Goal: Task Accomplishment & Management: Manage account settings

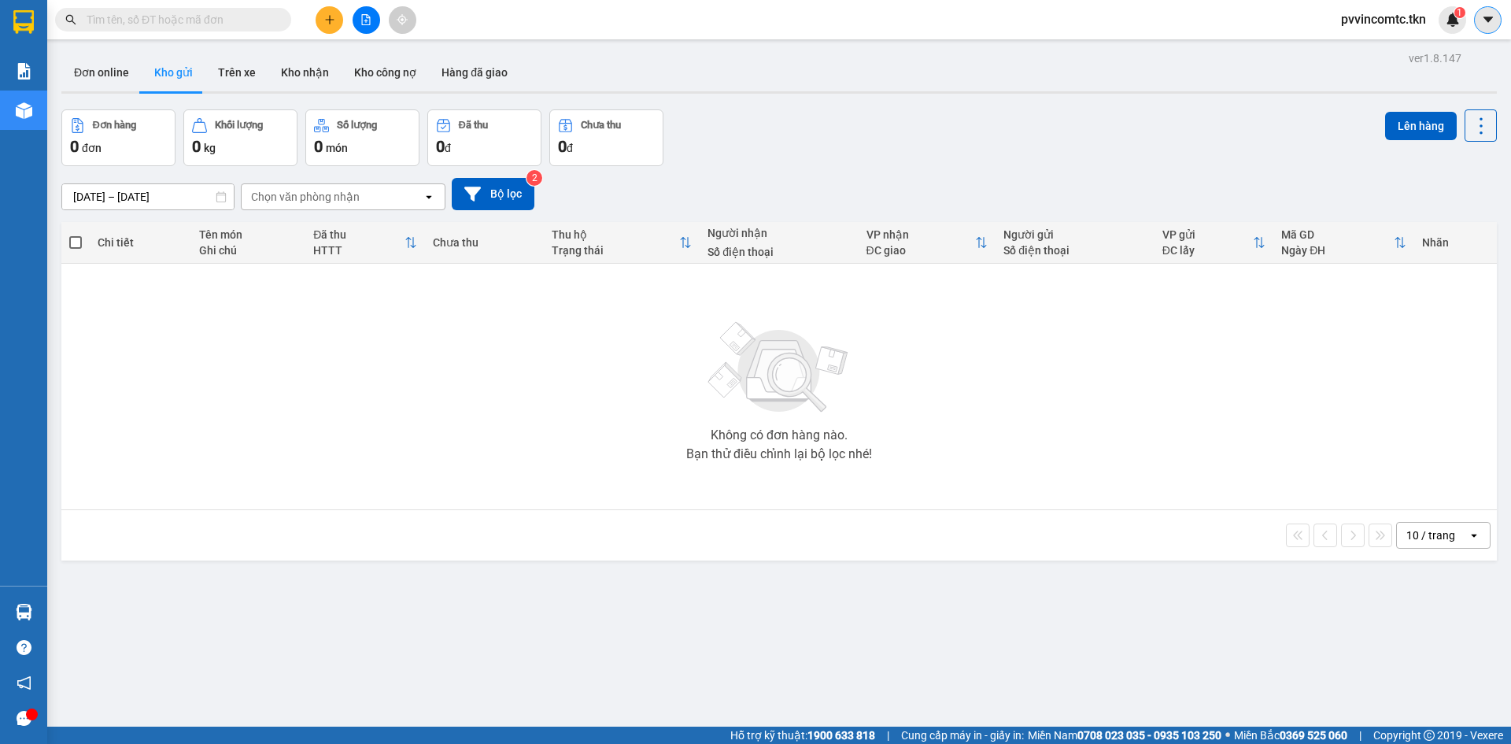
click at [1496, 20] on button at bounding box center [1488, 20] width 28 height 28
click at [1376, 19] on span "pvvincomtc.tkn" at bounding box center [1383, 19] width 110 height 20
click at [1360, 46] on span "Đăng xuất" at bounding box center [1390, 48] width 78 height 17
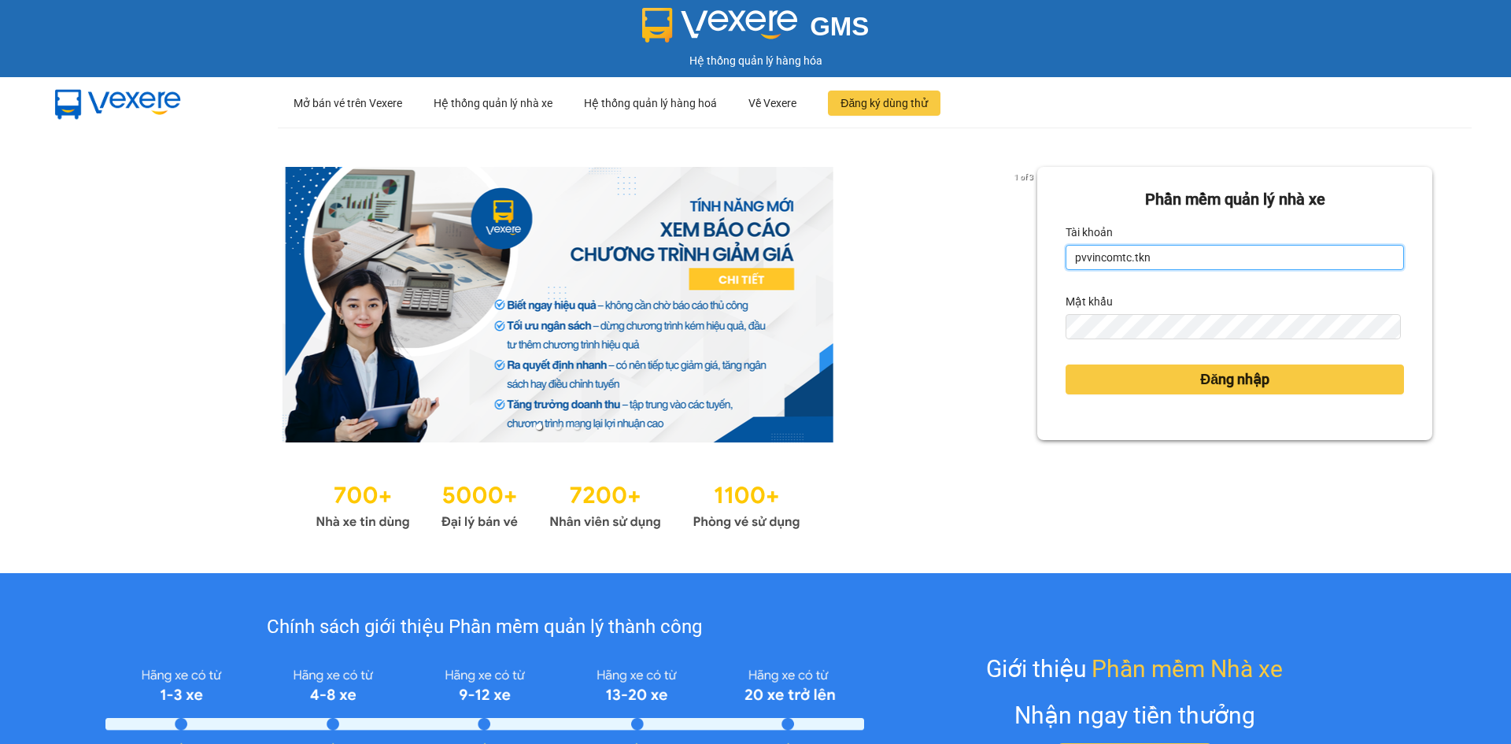
drag, startPoint x: 1164, startPoint y: 260, endPoint x: 1002, endPoint y: 261, distance: 162.1
click at [1002, 261] on div "1 of 3 Phần mềm quản lý nhà xe Tài khoản pvvincomtc.tkn Mật khẩu Đăng nhập" at bounding box center [755, 349] width 1511 height 445
type input "p"
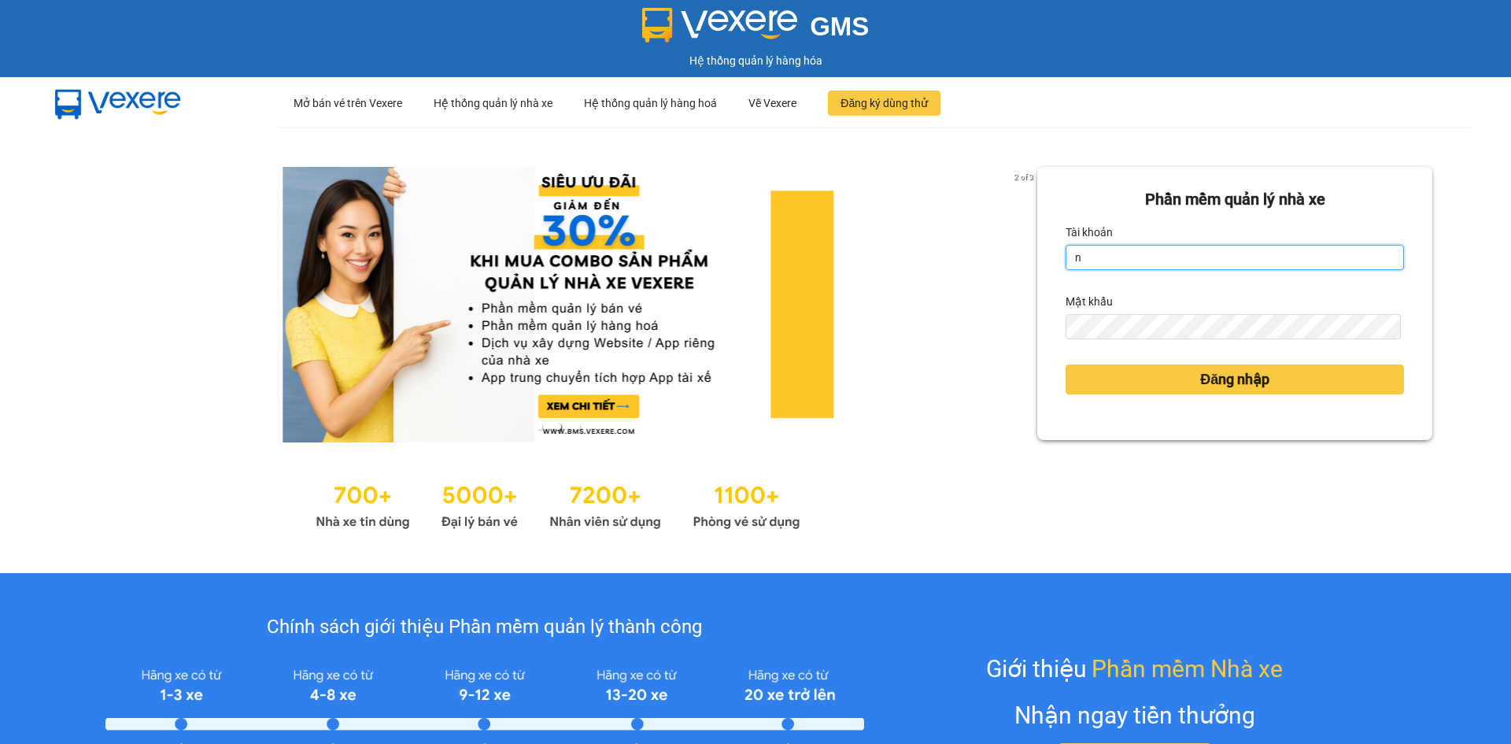
type input "ntkimhang.tkn"
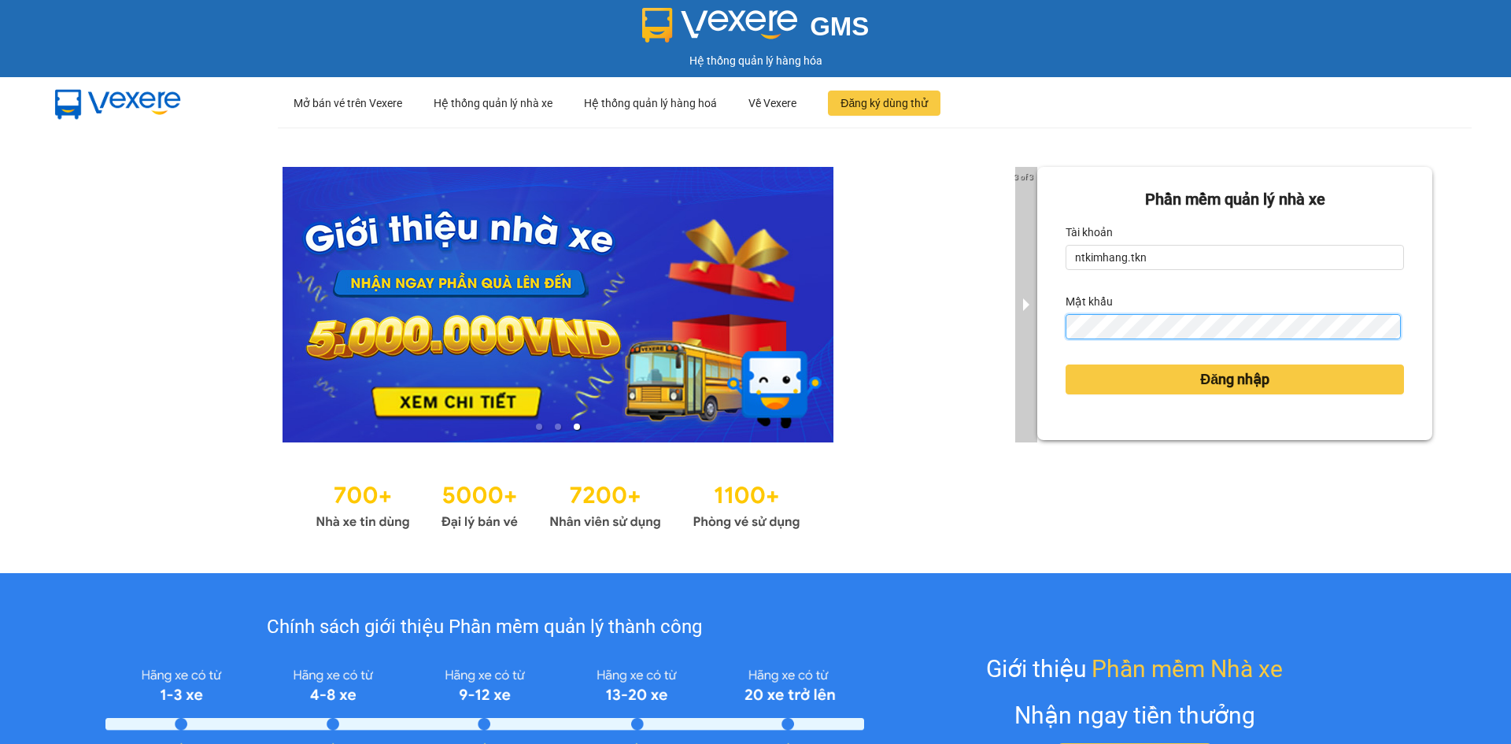
click at [1009, 343] on div "3 of 3 Phần mềm quản lý nhà xe Tài khoản ntkimhang.tkn Mật khẩu Đăng nhập" at bounding box center [755, 349] width 1511 height 445
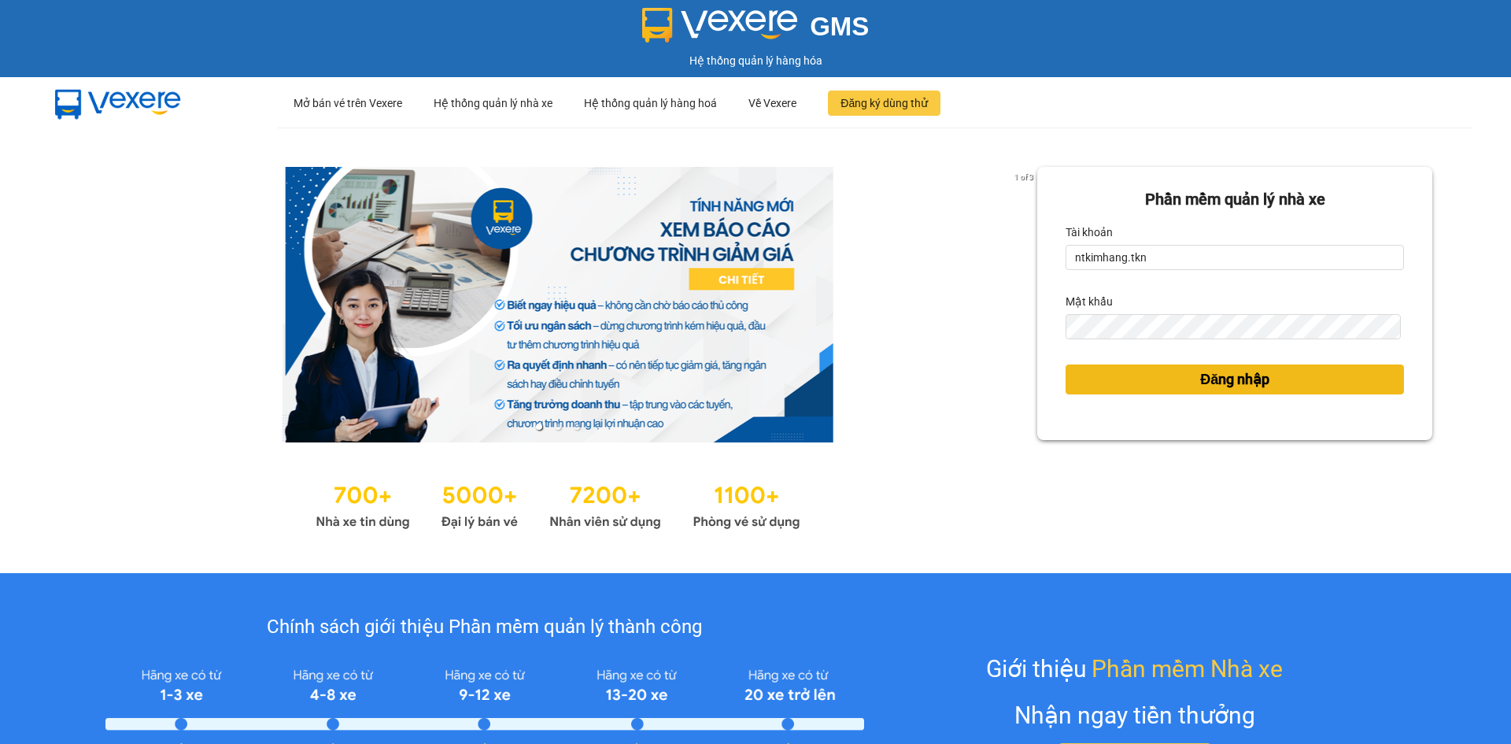
click at [1073, 375] on button "Đăng nhập" at bounding box center [1234, 379] width 338 height 30
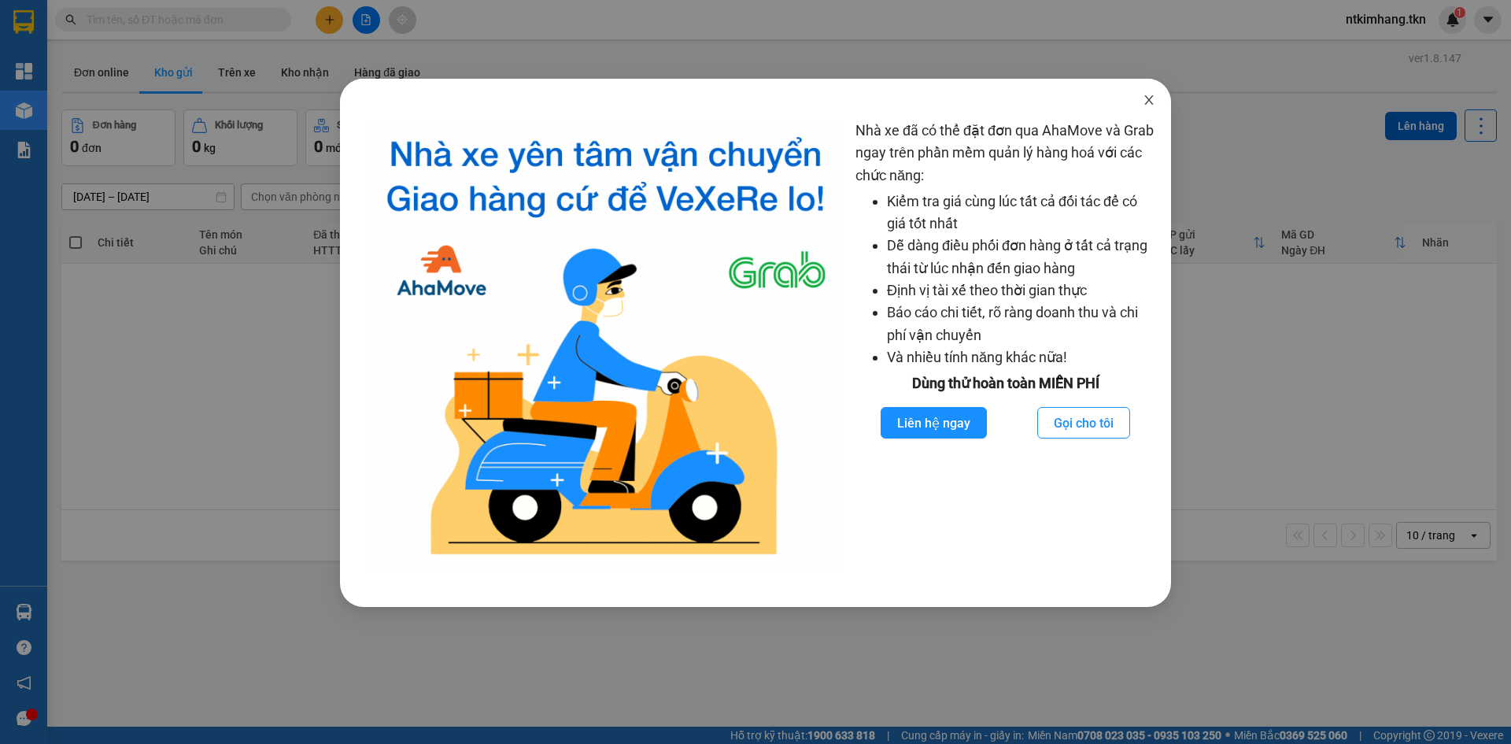
click at [1152, 105] on icon "close" at bounding box center [1149, 100] width 13 height 13
